Goal: Task Accomplishment & Management: Use online tool/utility

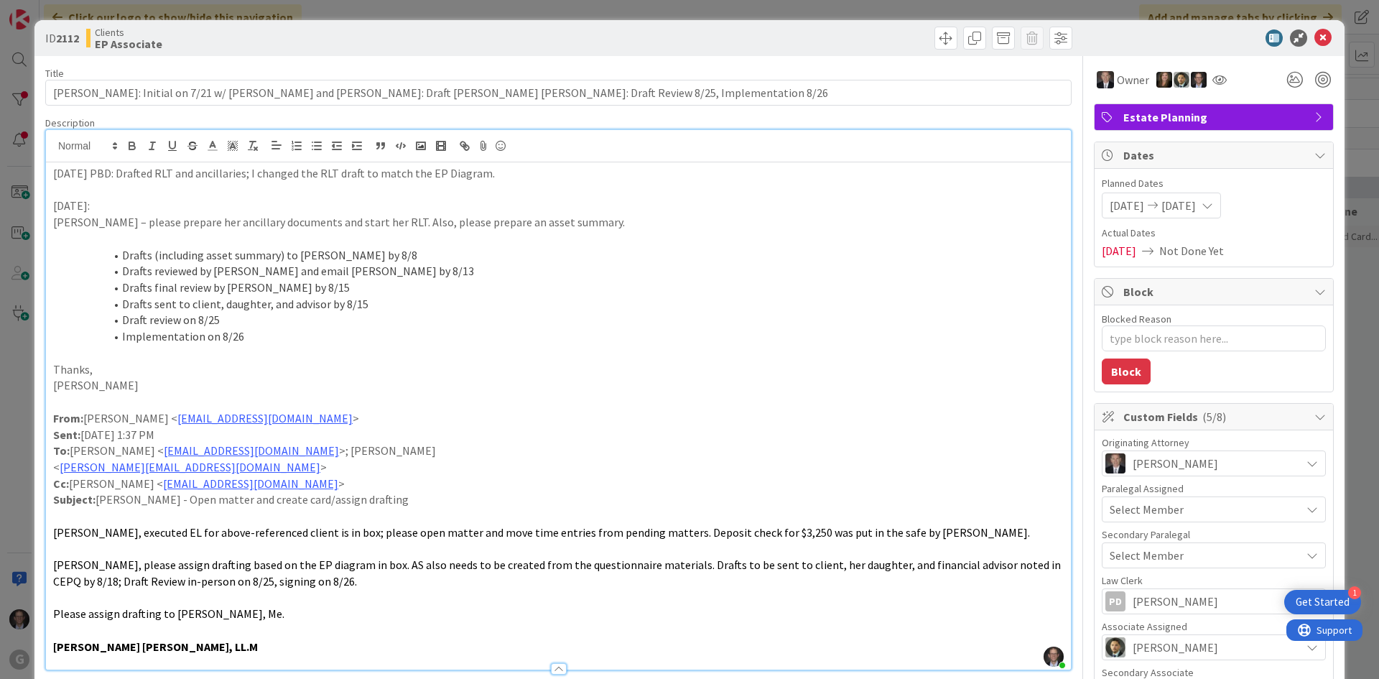
scroll to position [0, 66]
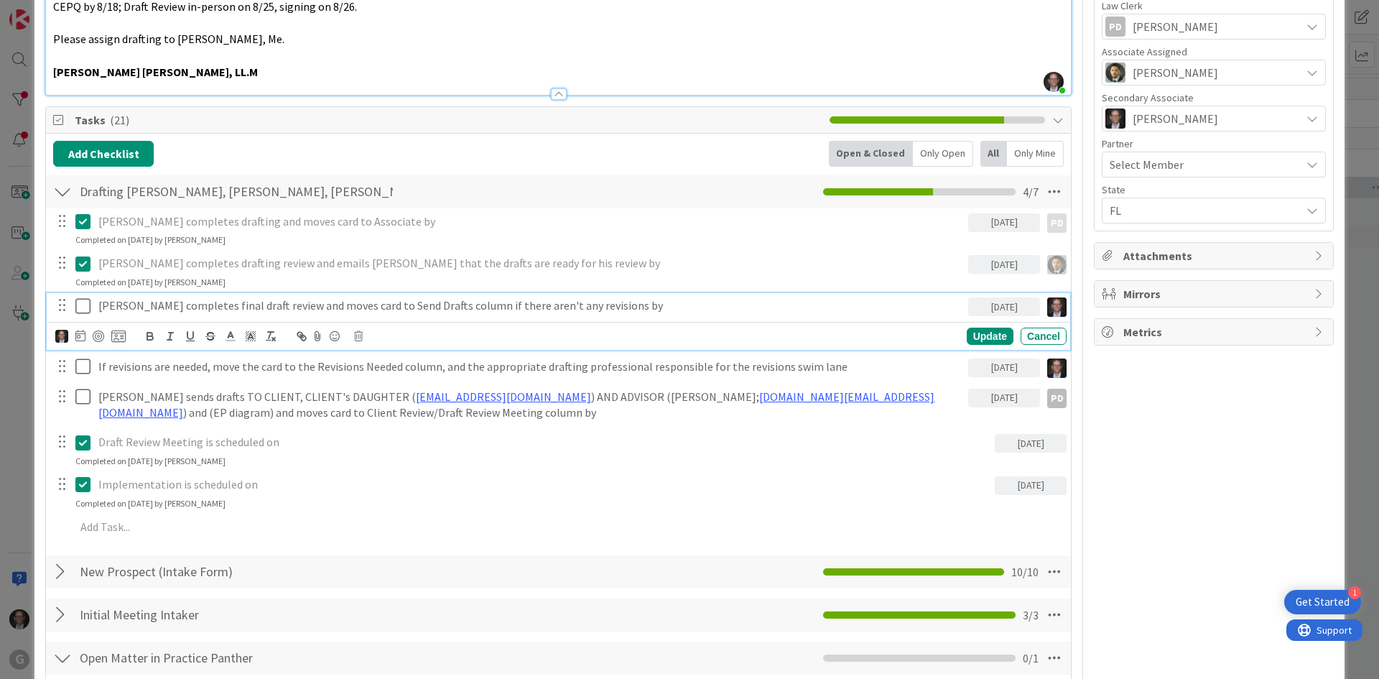
click at [87, 307] on icon at bounding box center [86, 305] width 22 height 17
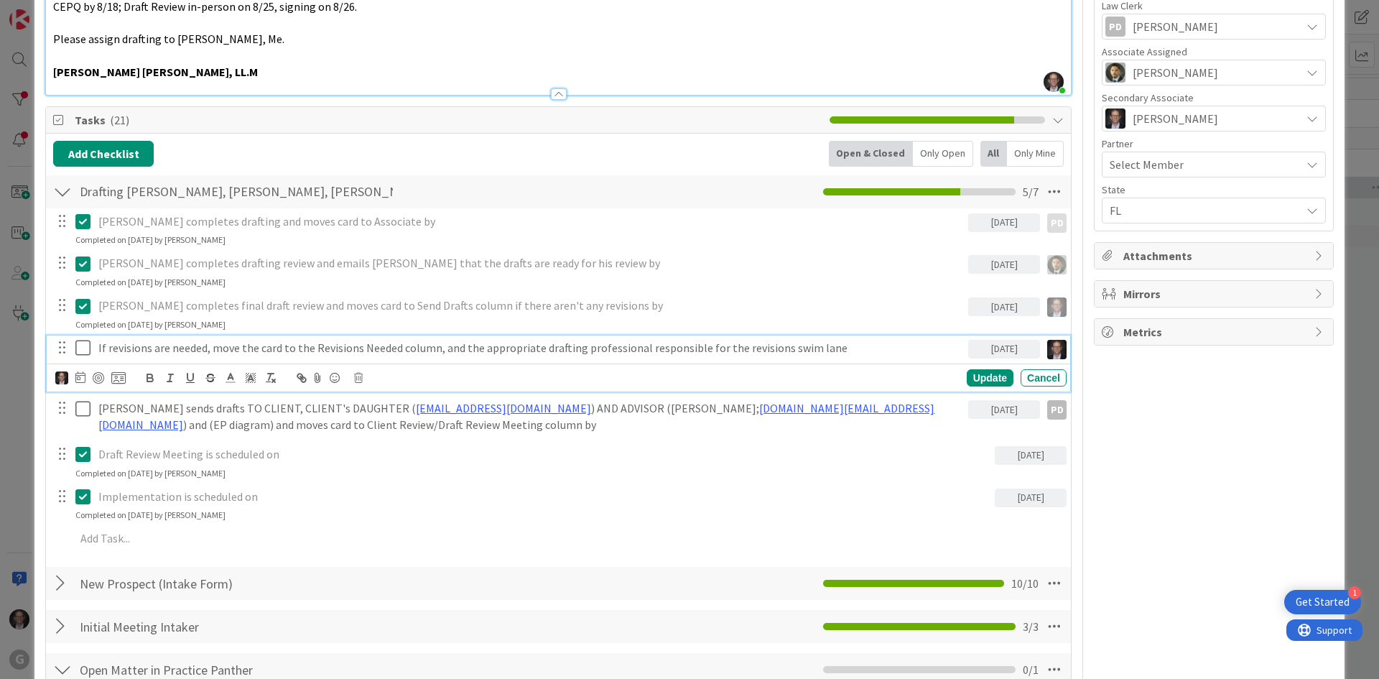
click at [256, 348] on p "If revisions are needed, move the card to the Revisions Needed column, and the …" at bounding box center [530, 348] width 864 height 17
click at [361, 374] on icon at bounding box center [358, 378] width 9 height 10
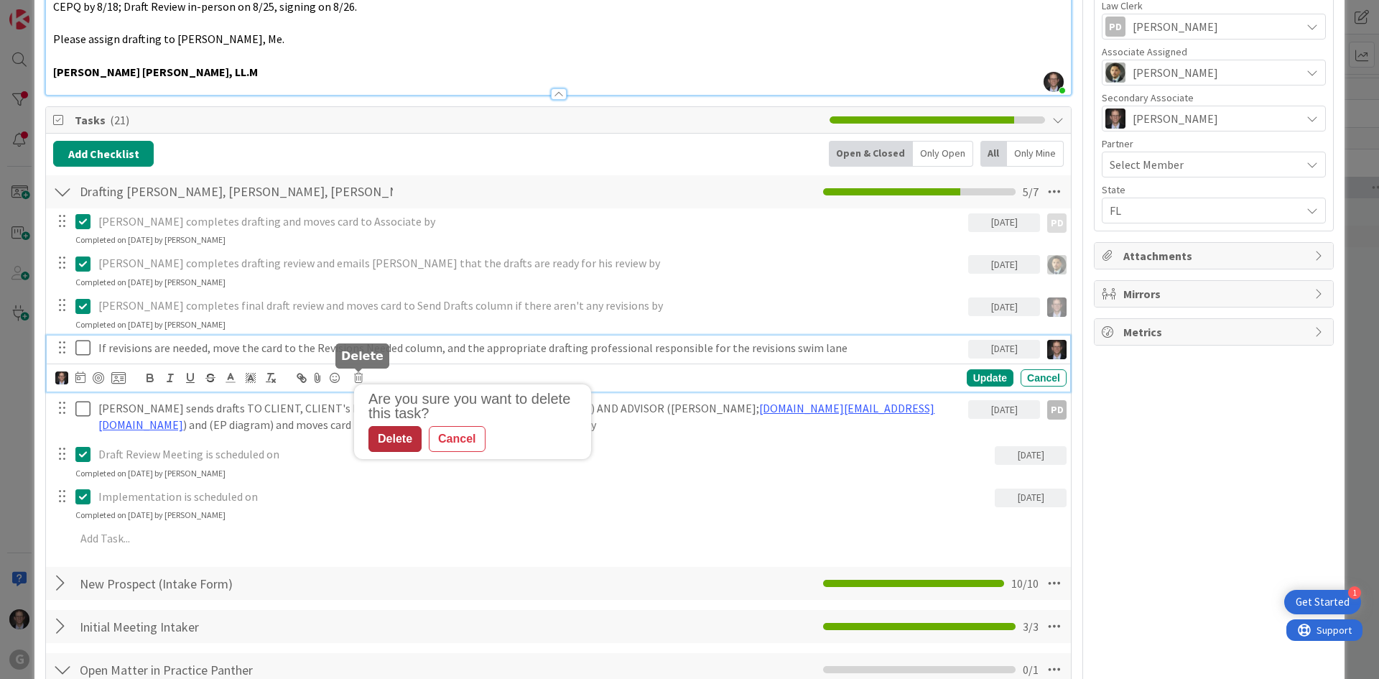
click at [389, 439] on div "Delete" at bounding box center [394, 439] width 53 height 26
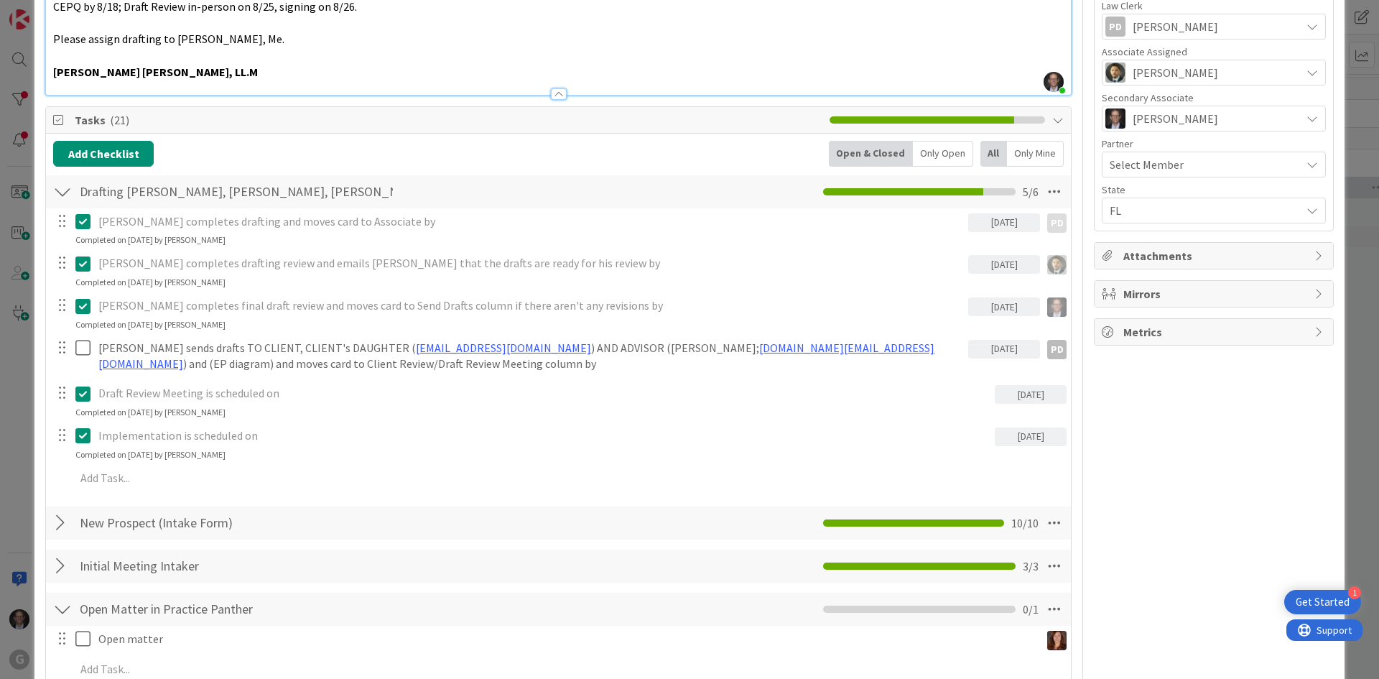
type textarea "x"
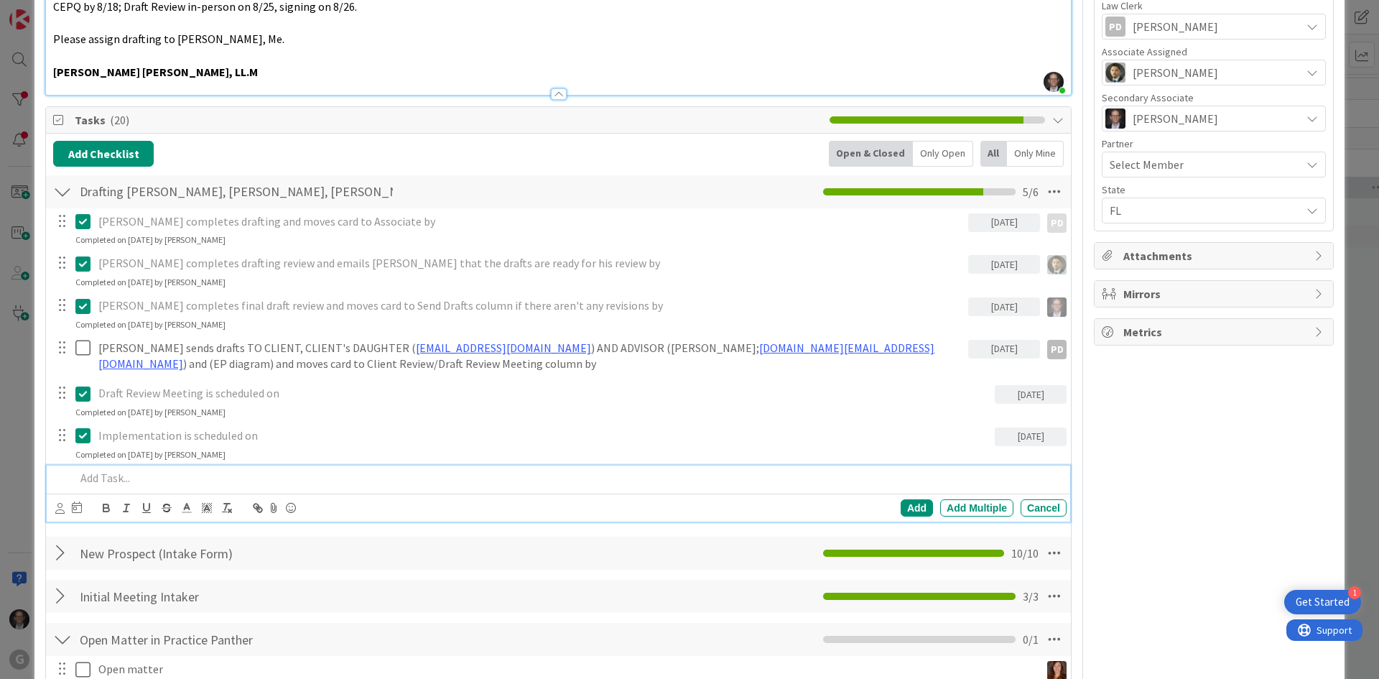
click at [116, 484] on p at bounding box center [567, 478] width 985 height 17
click at [61, 506] on icon at bounding box center [59, 508] width 9 height 11
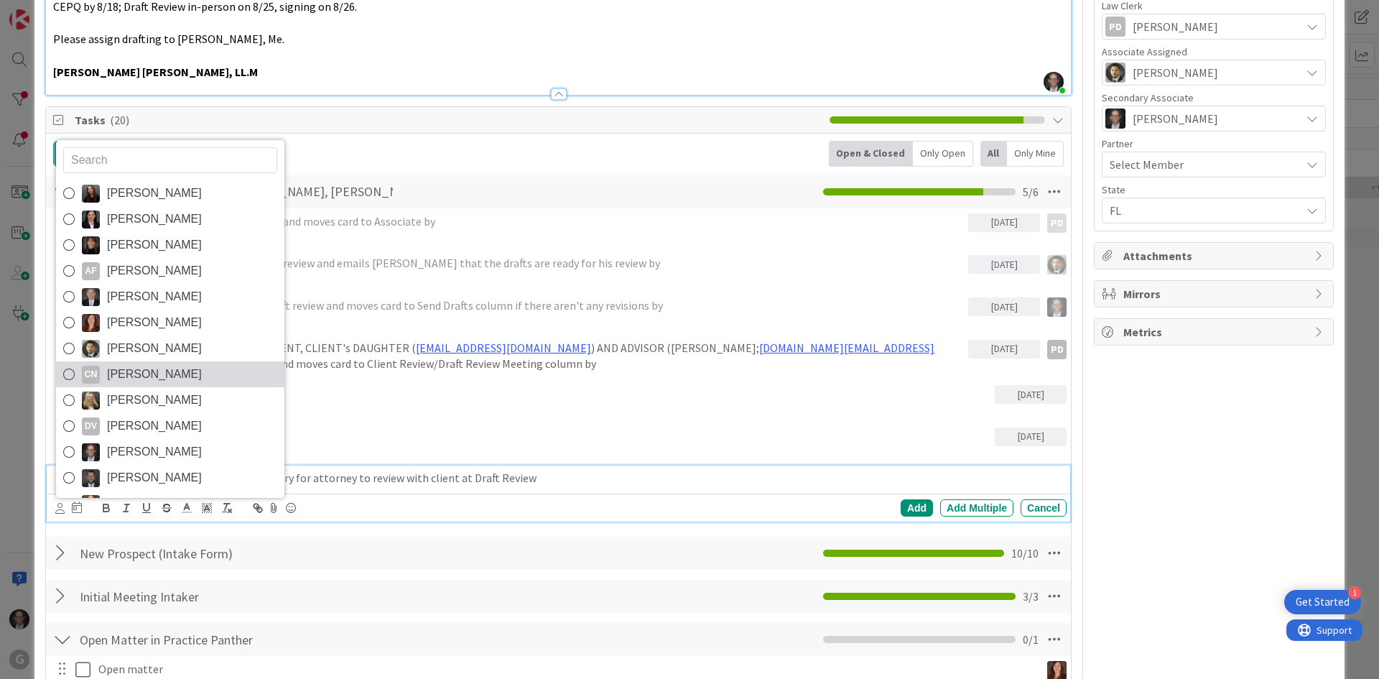
scroll to position [72, 0]
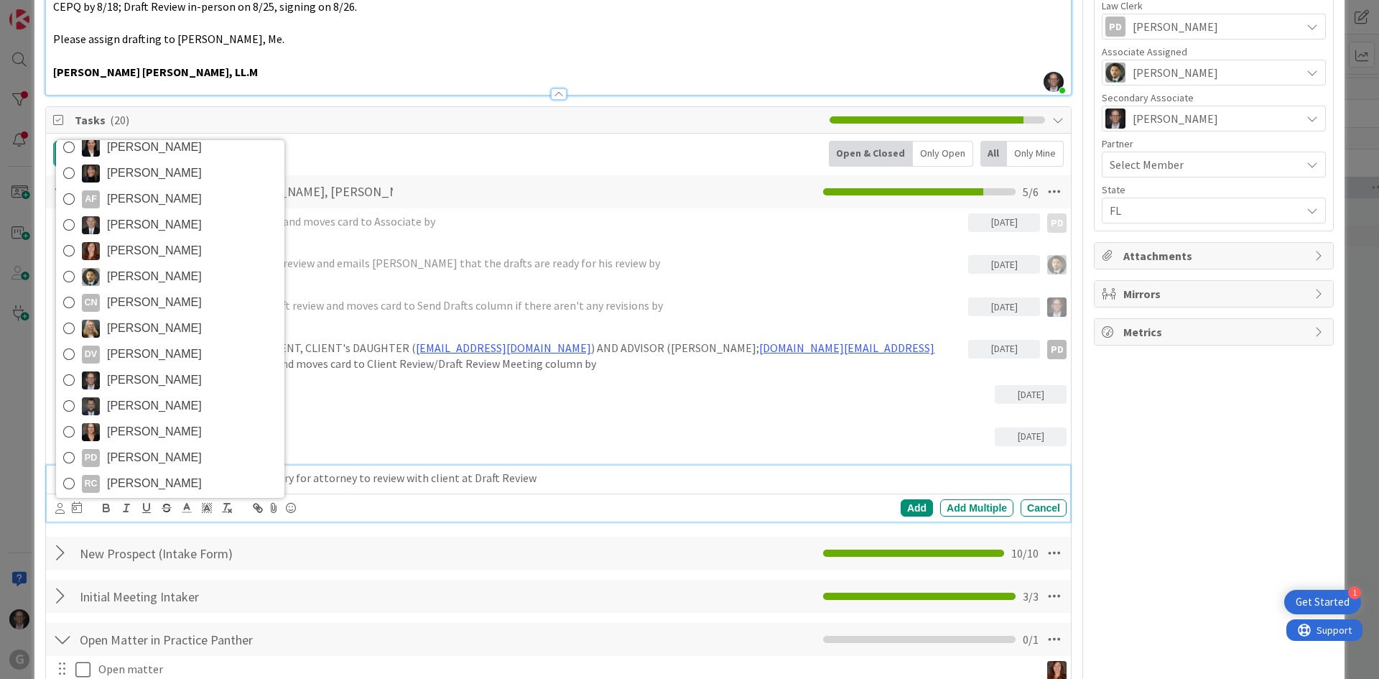
drag, startPoint x: 68, startPoint y: 456, endPoint x: 79, endPoint y: 461, distance: 11.9
click at [68, 457] on icon at bounding box center [68, 458] width 11 height 22
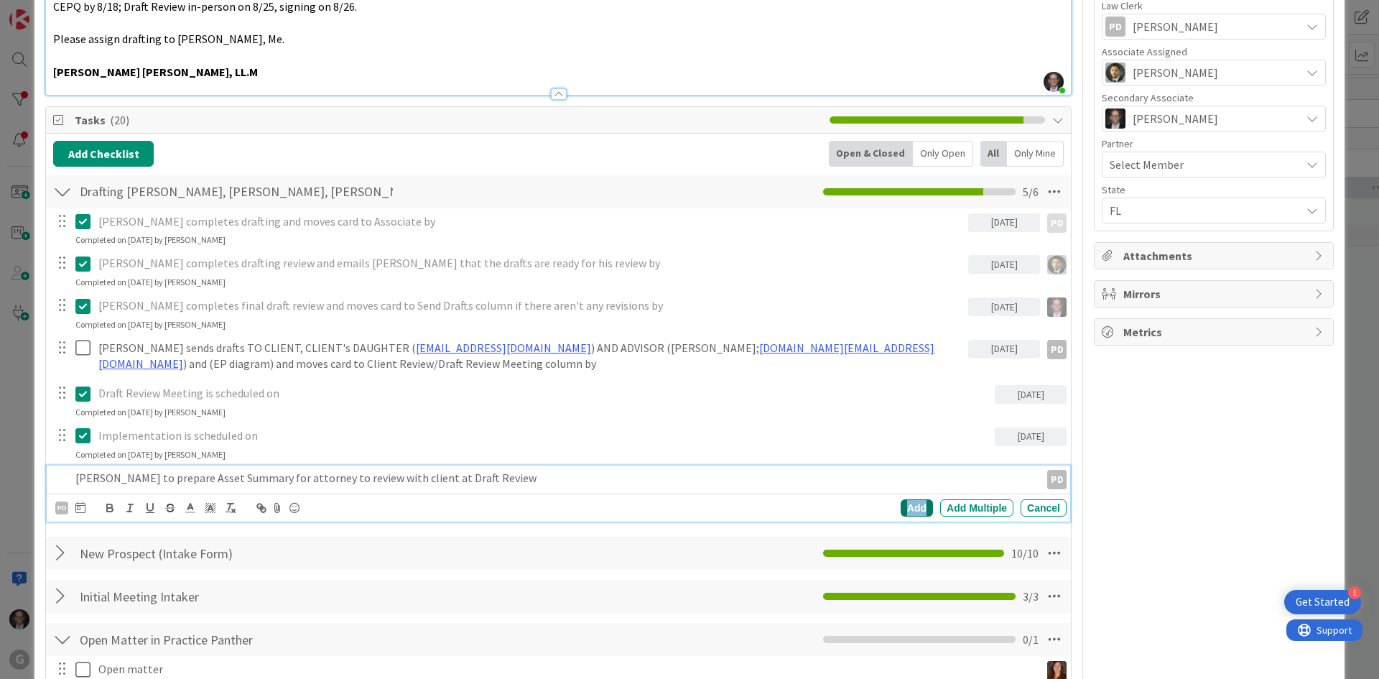
click at [903, 507] on div "Add" at bounding box center [917, 507] width 32 height 17
type textarea "x"
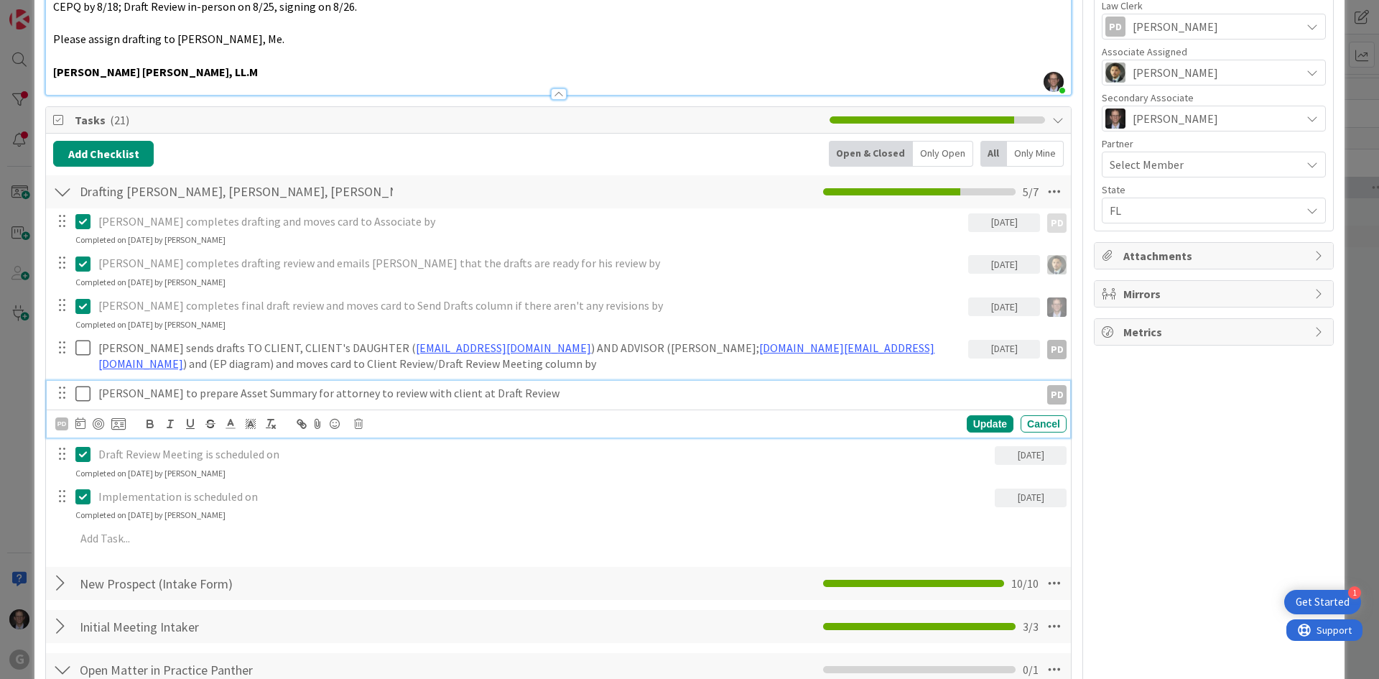
click at [332, 396] on p "[PERSON_NAME] to prepare Asset Summary for attorney to review with client at Dr…" at bounding box center [566, 393] width 936 height 17
click at [78, 424] on icon at bounding box center [80, 422] width 10 height 11
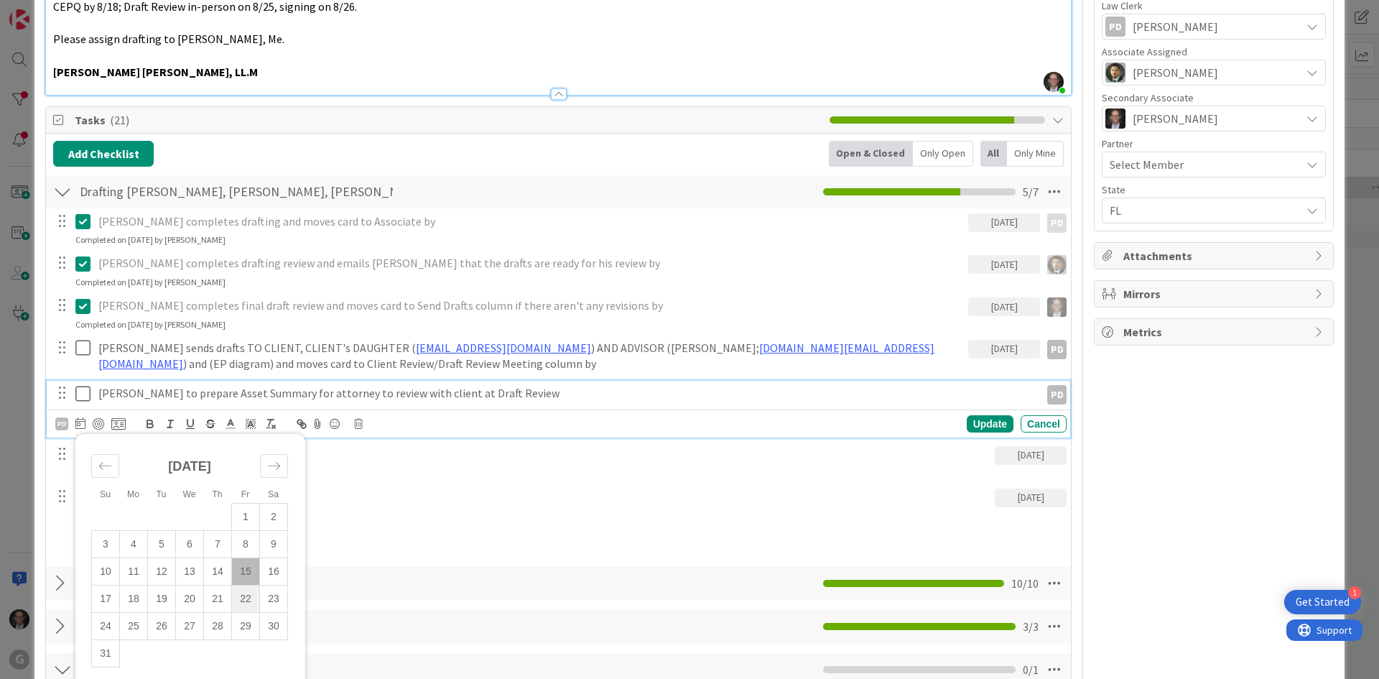
click at [243, 596] on td "22" at bounding box center [246, 598] width 28 height 27
type input "[DATE]"
click at [977, 422] on div "Update" at bounding box center [990, 423] width 47 height 17
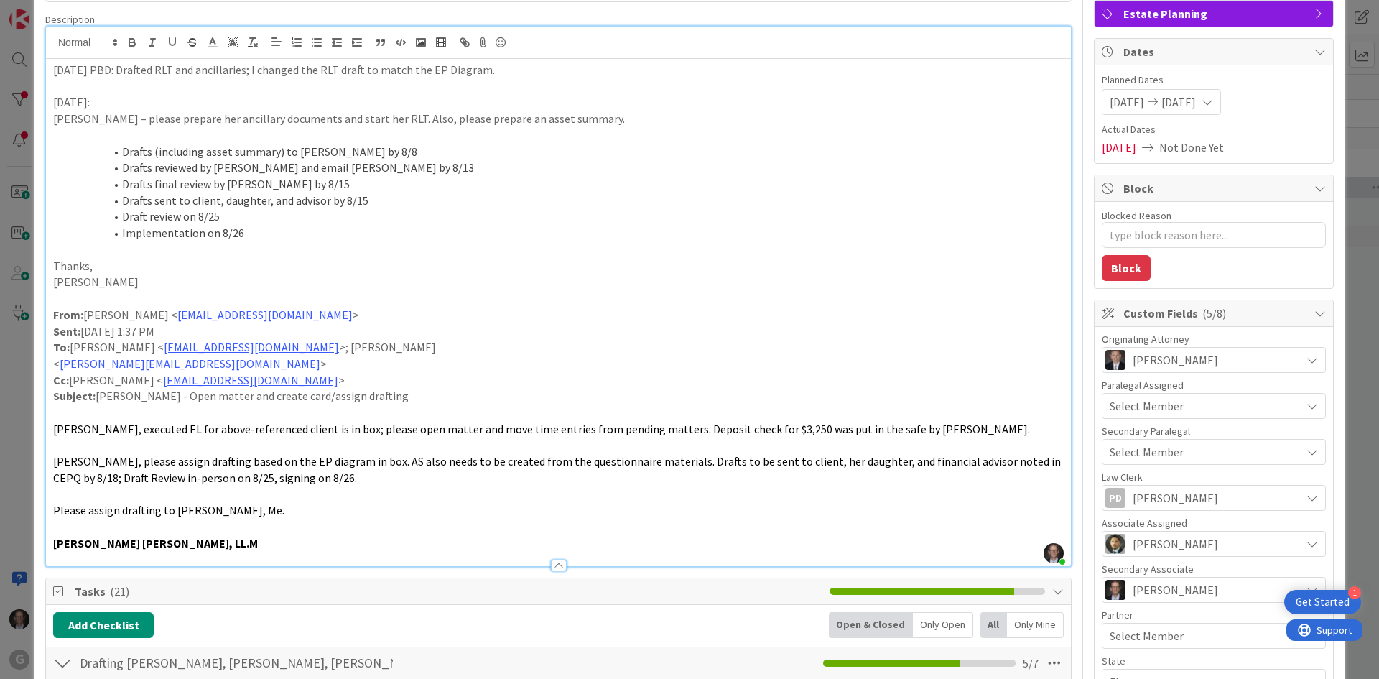
scroll to position [0, 0]
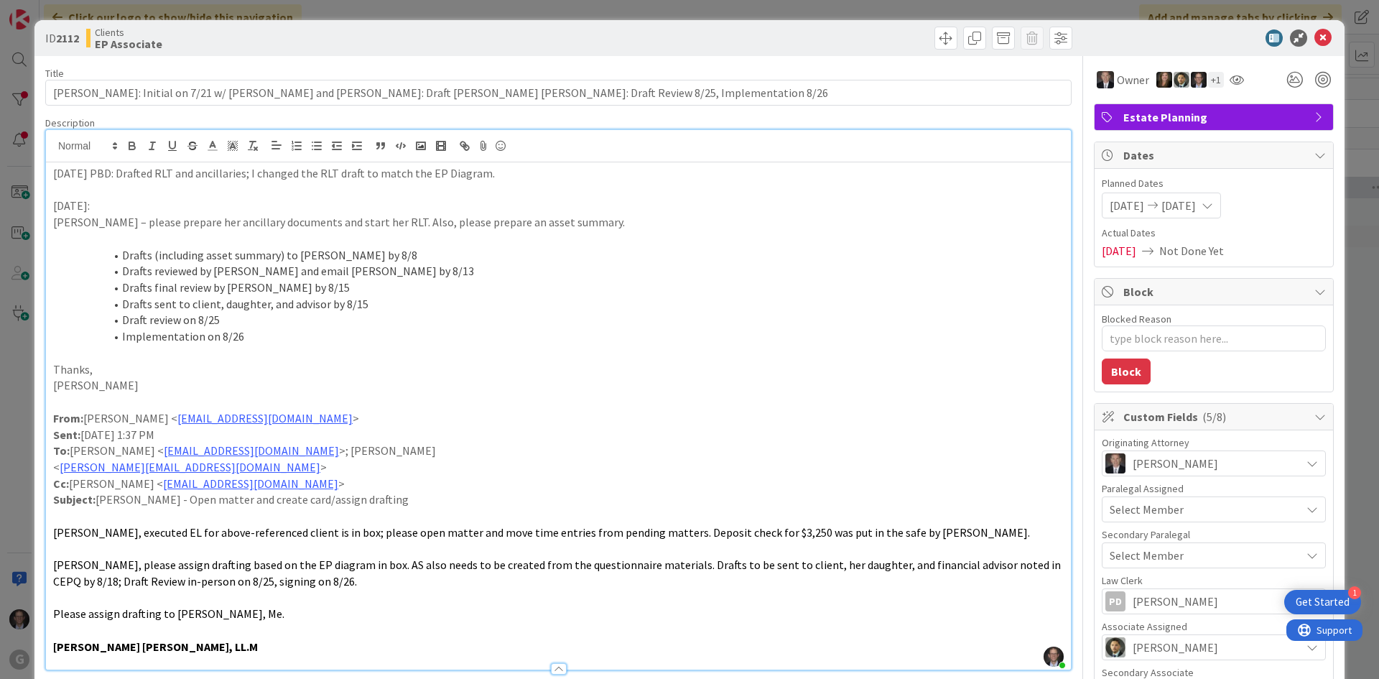
click at [55, 172] on p "[DATE] PBD: Drafted RLT and ancillaries; I changed the RLT draft to match the E…" at bounding box center [558, 173] width 1010 height 17
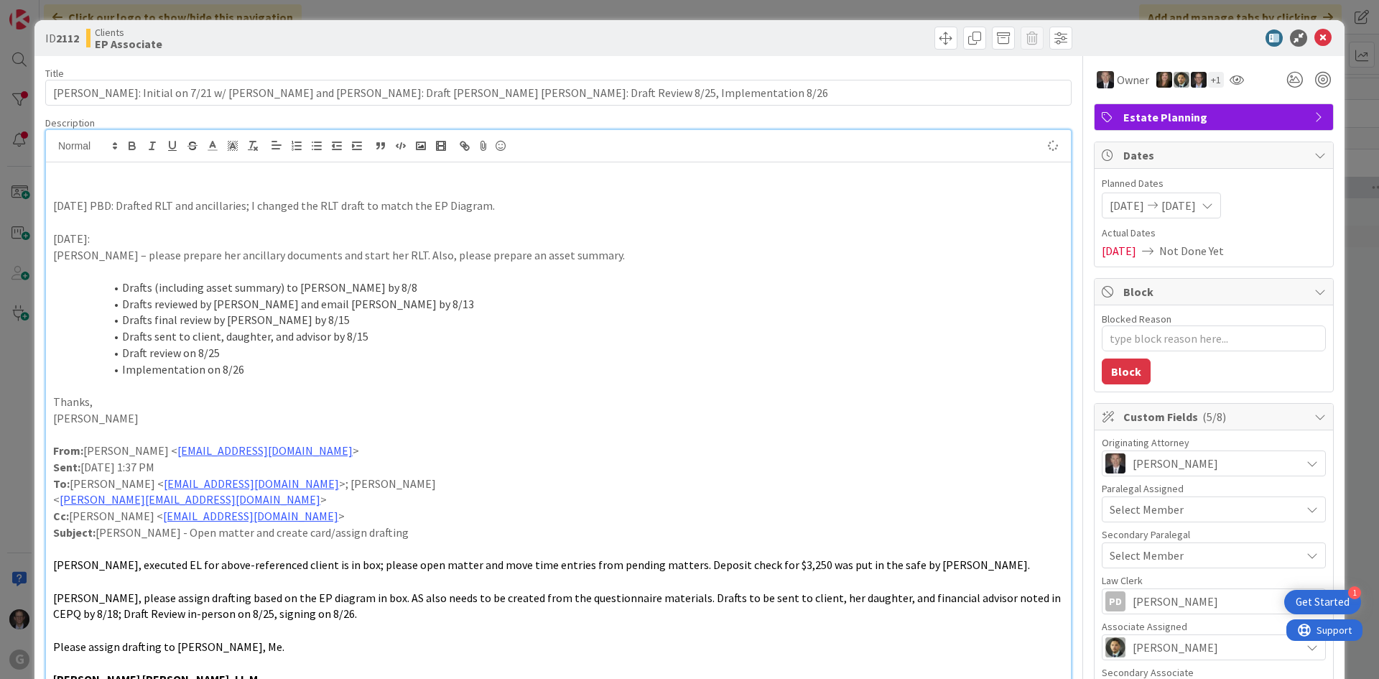
type textarea "x"
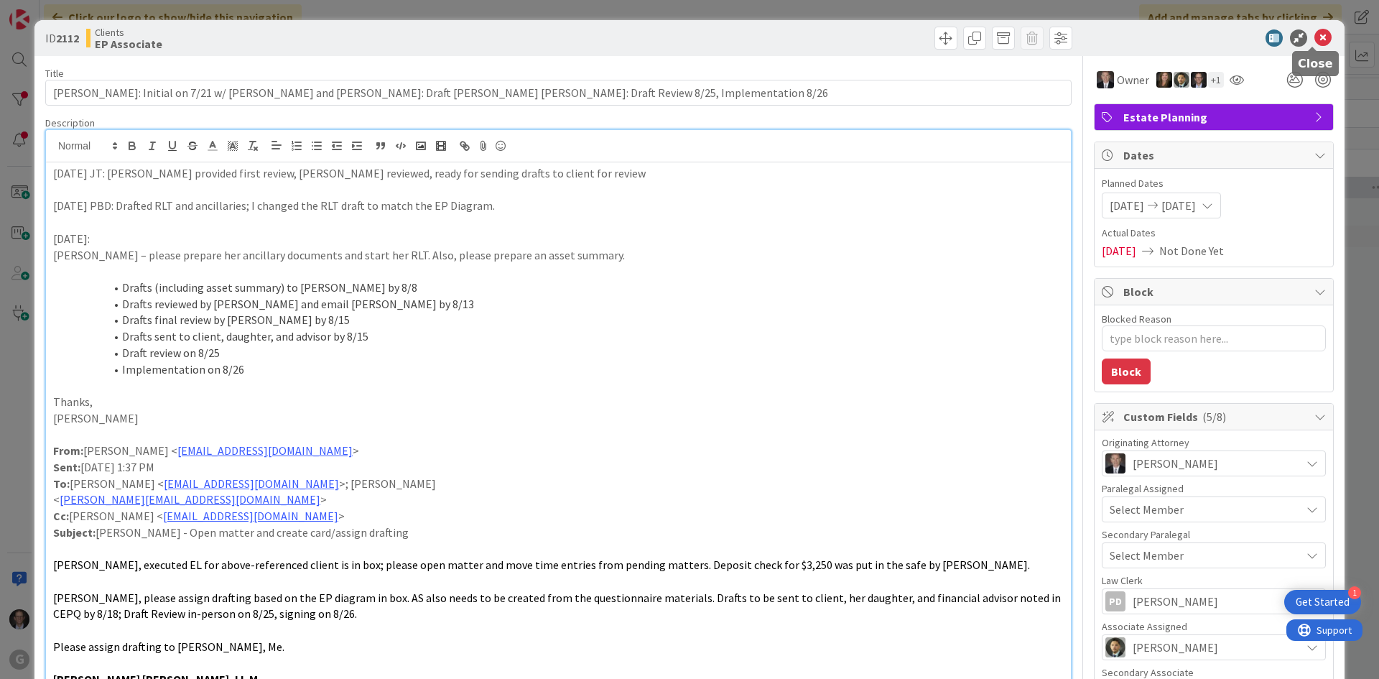
click at [1316, 31] on icon at bounding box center [1322, 37] width 17 height 17
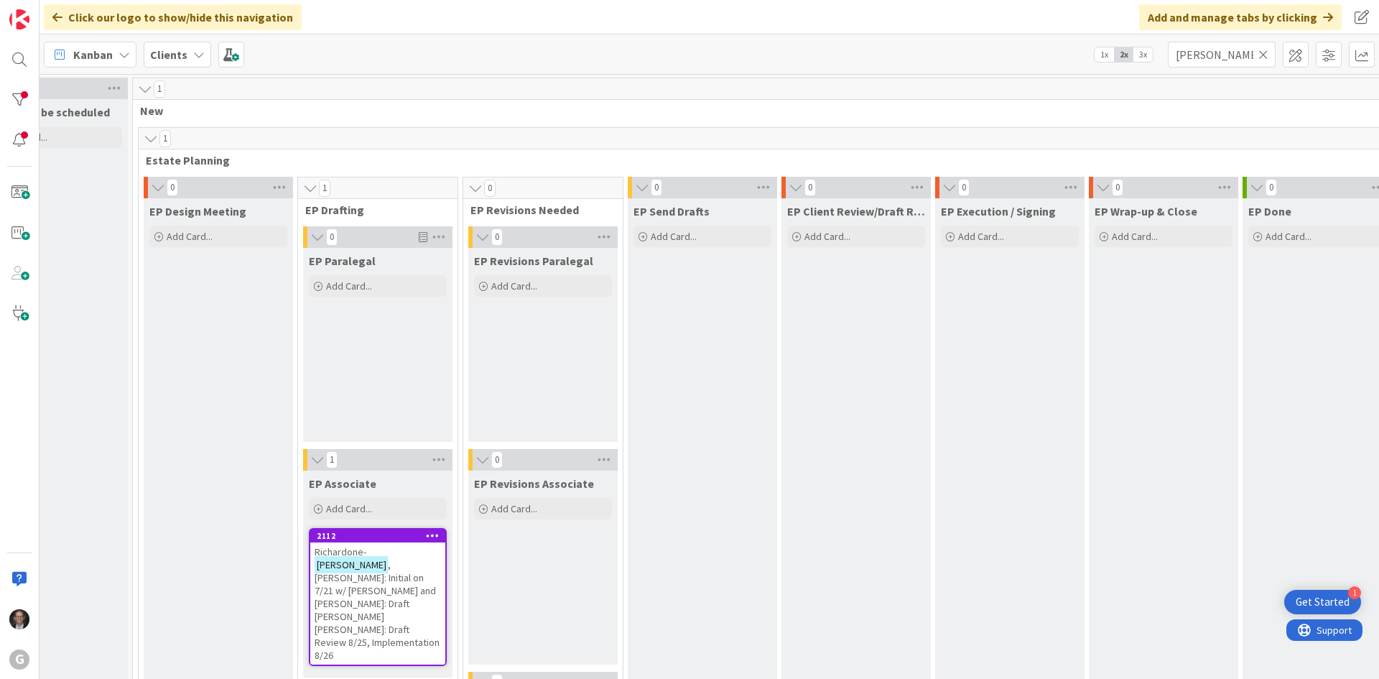
click at [572, 65] on div "Kanban My Zone Organization Select a single board Kanban List (Bulk Actions) Me…" at bounding box center [708, 53] width 1339 height 39
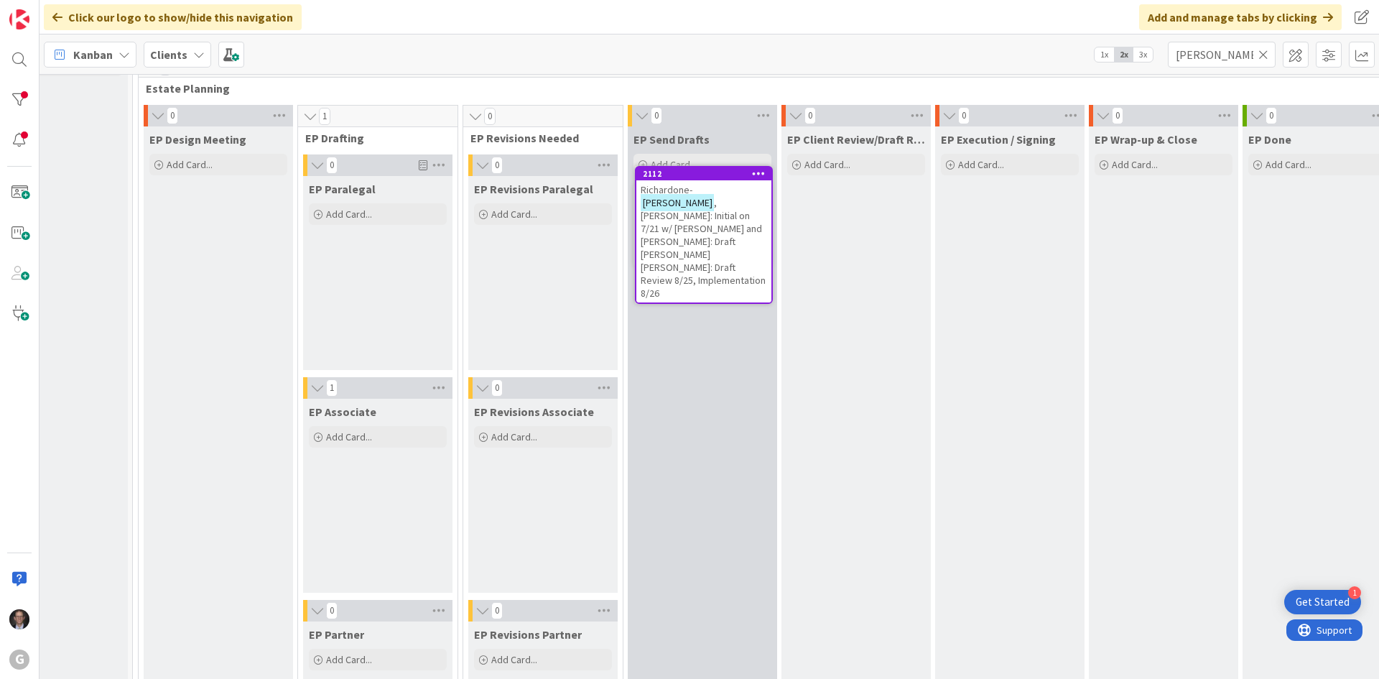
scroll to position [19, 66]
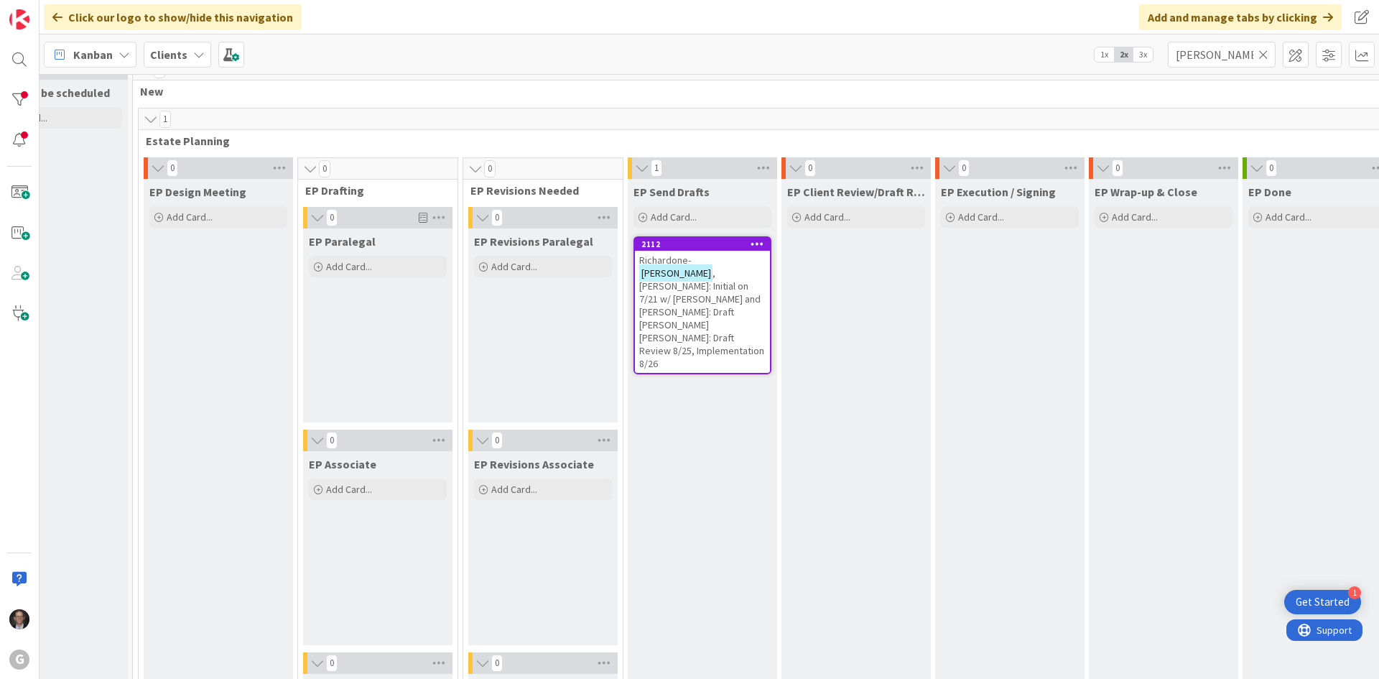
click at [698, 305] on span ", [PERSON_NAME]: Initial on 7/21 w/ [PERSON_NAME] and [PERSON_NAME]: Draft [PER…" at bounding box center [701, 317] width 125 height 103
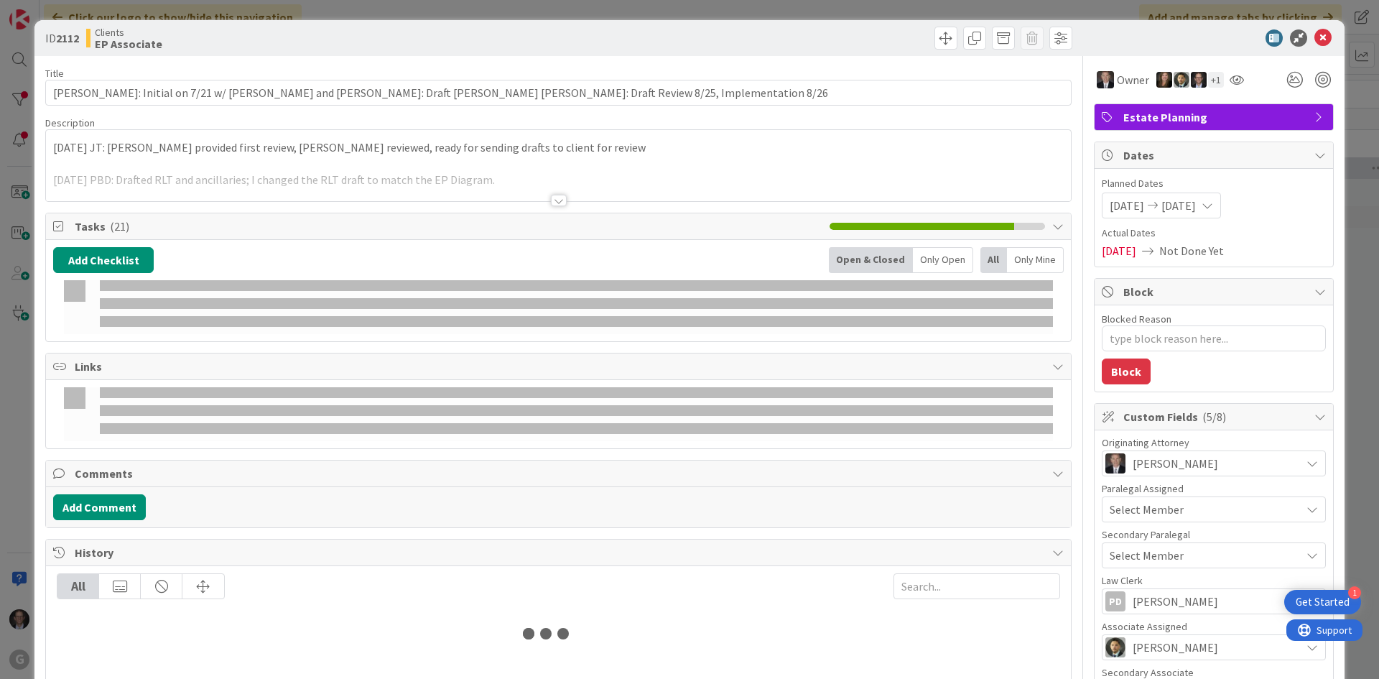
type textarea "x"
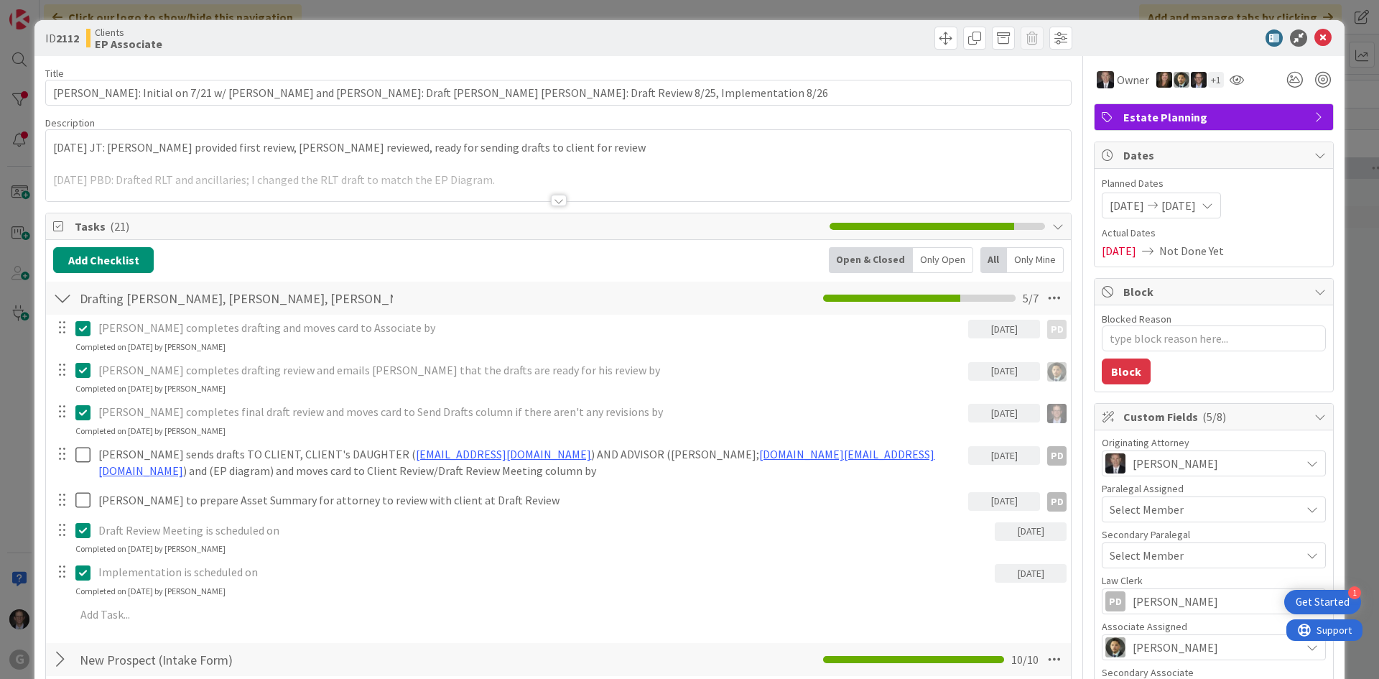
click at [681, 282] on div "Drafting [PERSON_NAME] Checklist Name 26 / 64 Drafting [PERSON_NAME], [PERSON_N…" at bounding box center [558, 298] width 1025 height 33
click at [1314, 40] on icon at bounding box center [1322, 37] width 17 height 17
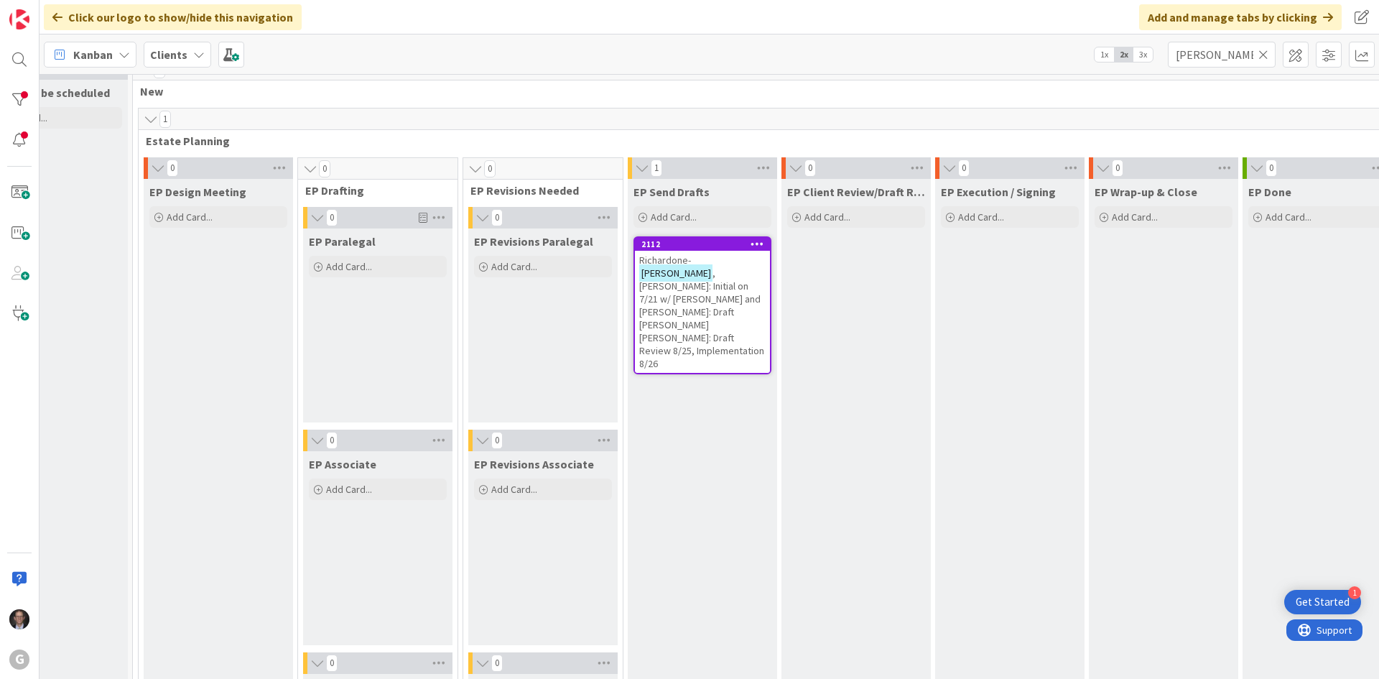
click at [1261, 52] on icon at bounding box center [1263, 54] width 10 height 13
click at [1222, 58] on input "text" at bounding box center [1222, 55] width 108 height 26
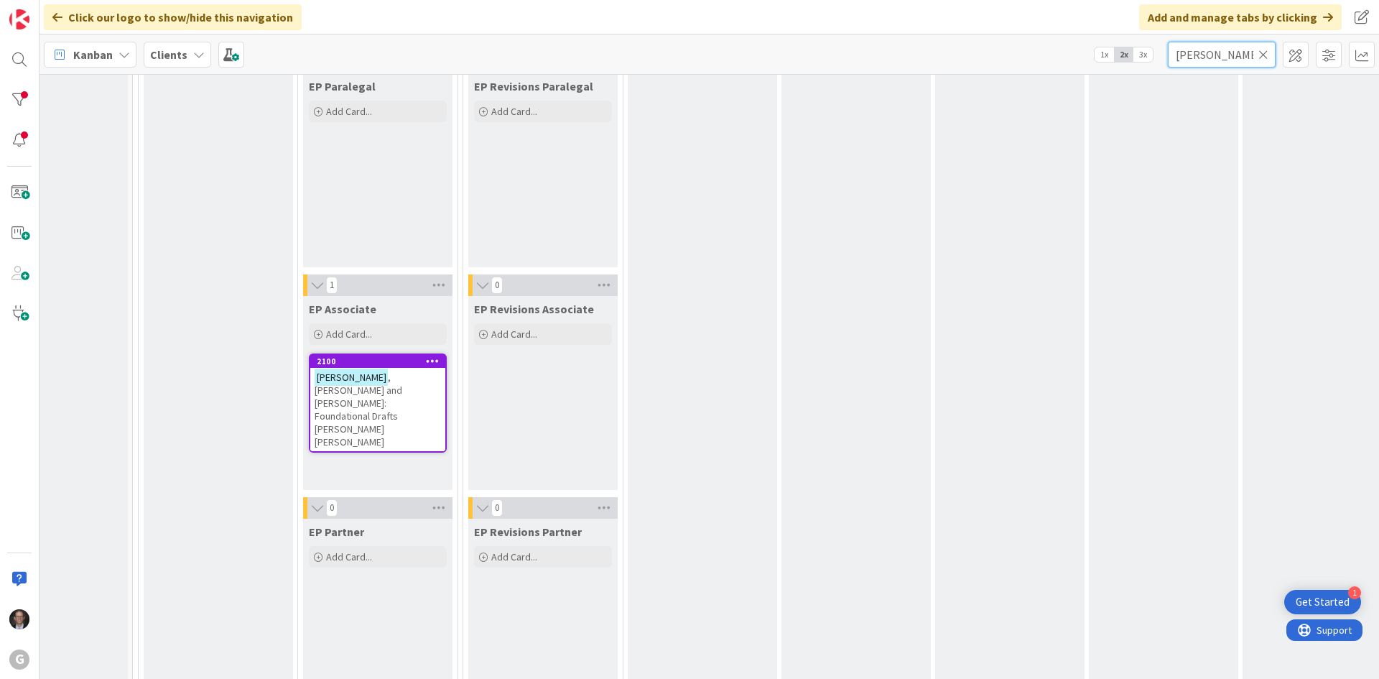
scroll to position [215, 66]
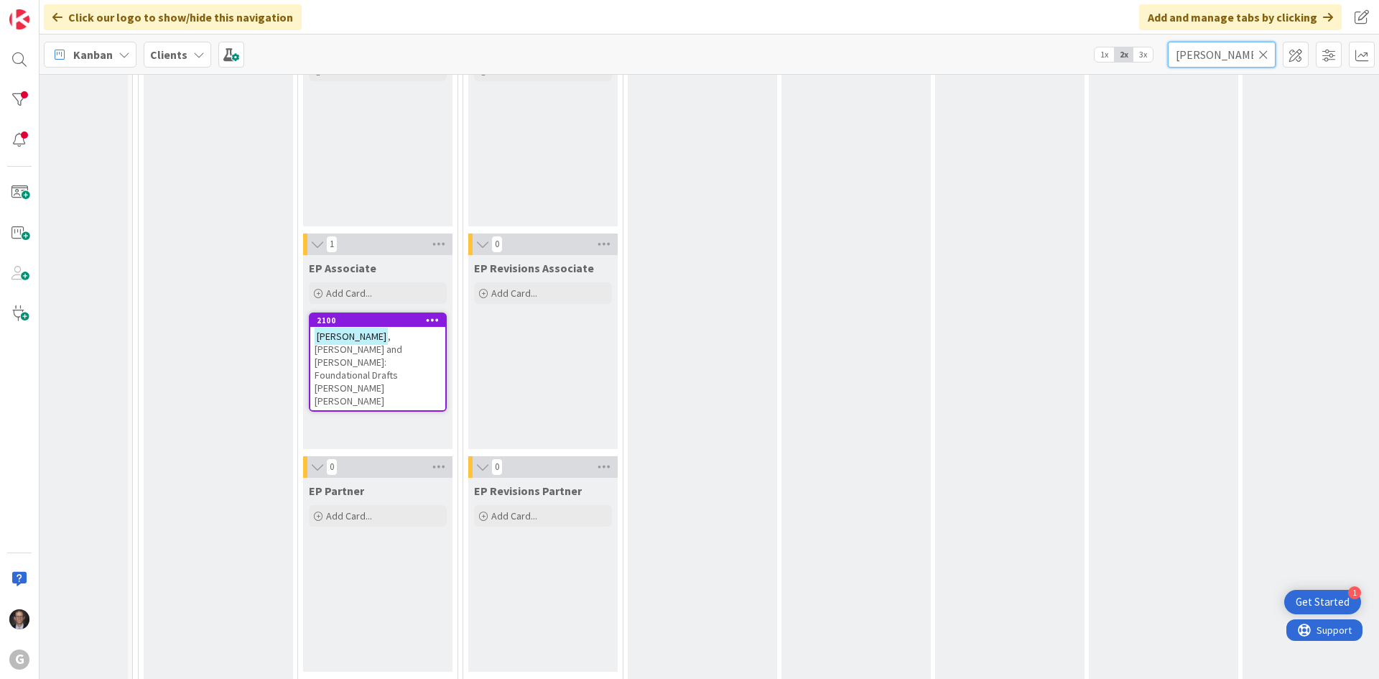
type input "[PERSON_NAME]"
click at [386, 357] on div "[PERSON_NAME] and [PERSON_NAME]: Foundational Drafts [PERSON_NAME] [PERSON_NAME]" at bounding box center [377, 368] width 135 height 83
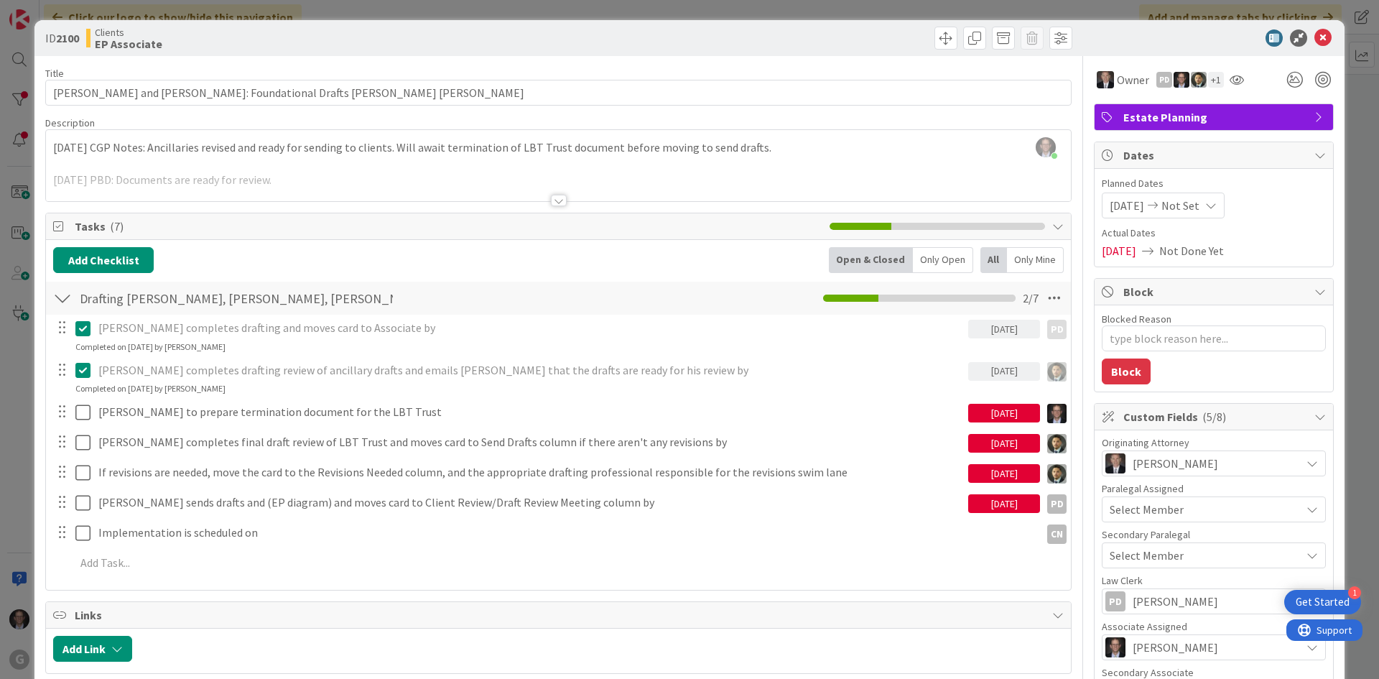
click at [551, 197] on div at bounding box center [559, 200] width 16 height 11
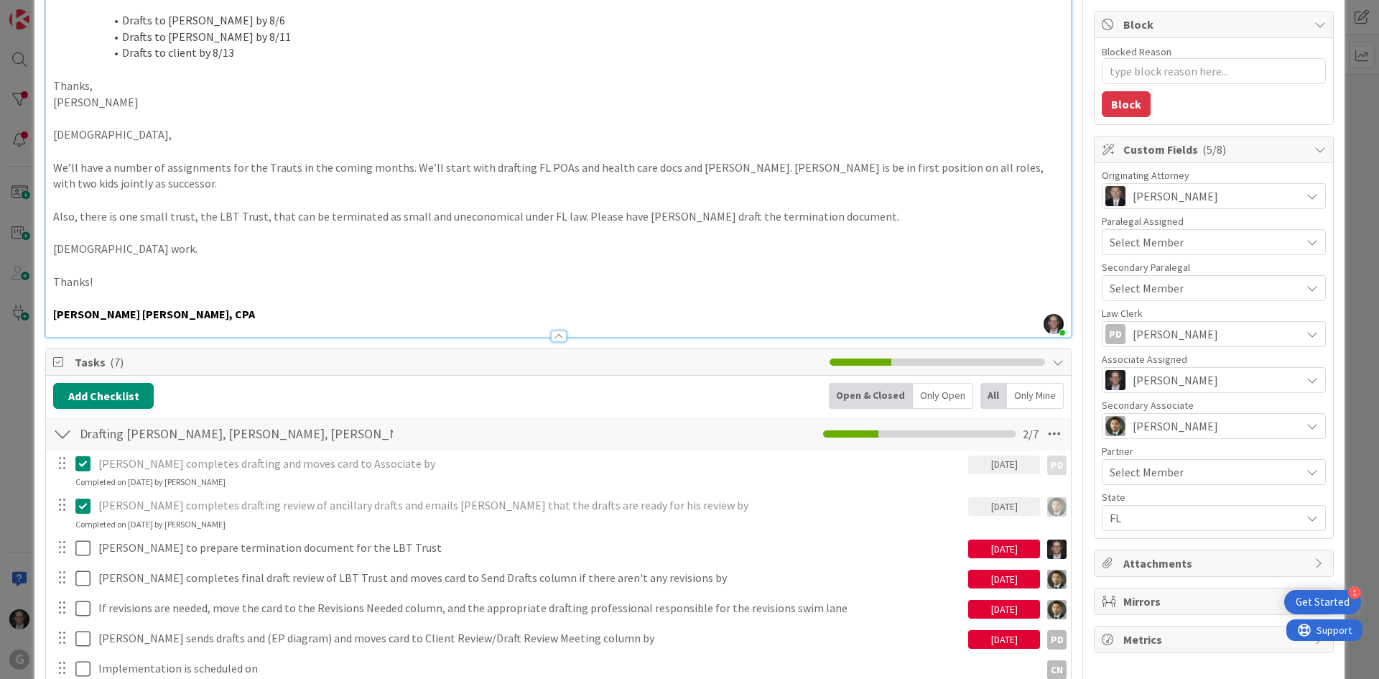
scroll to position [287, 0]
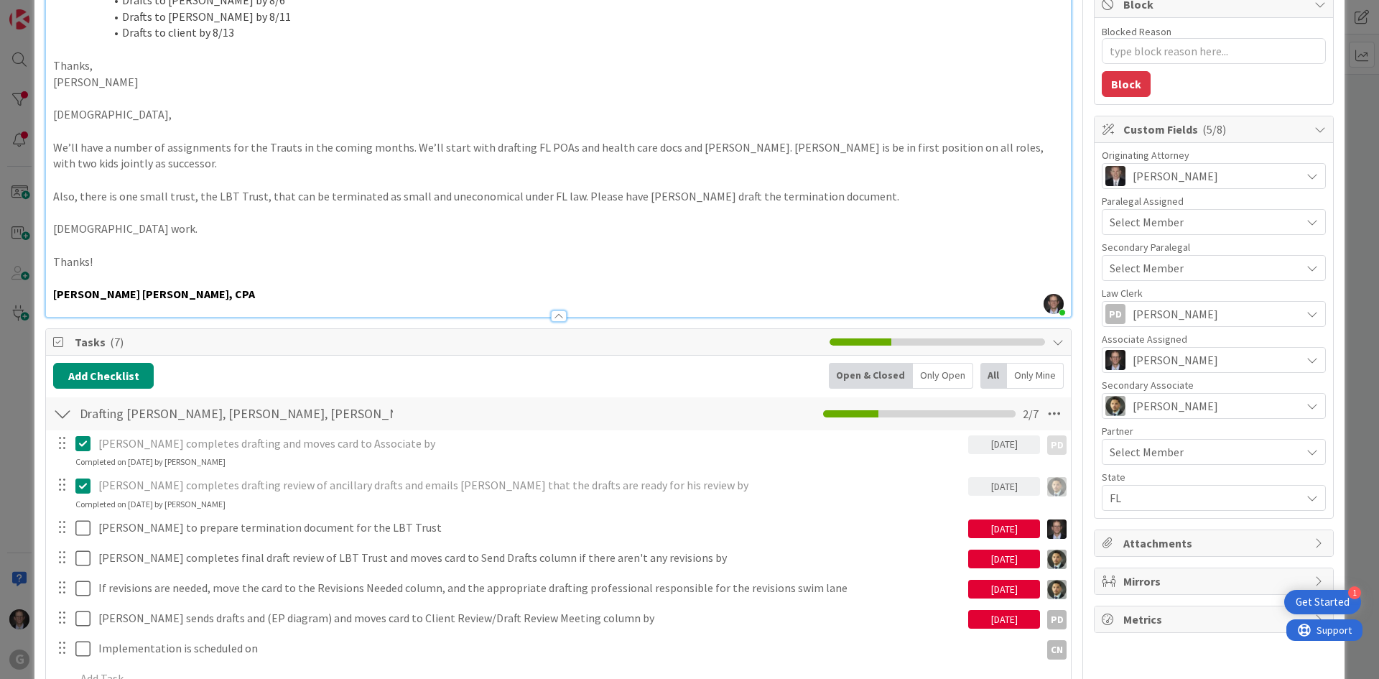
type textarea "x"
